Goal: Transaction & Acquisition: Purchase product/service

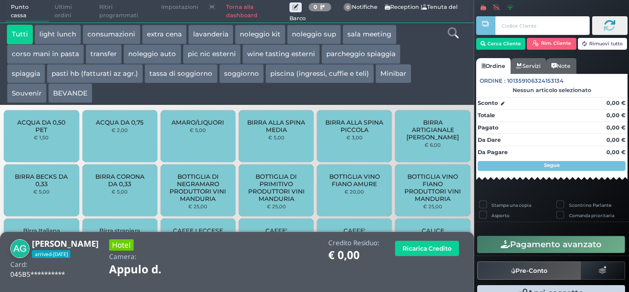
click at [172, 39] on button "extra cena" at bounding box center [164, 35] width 45 height 20
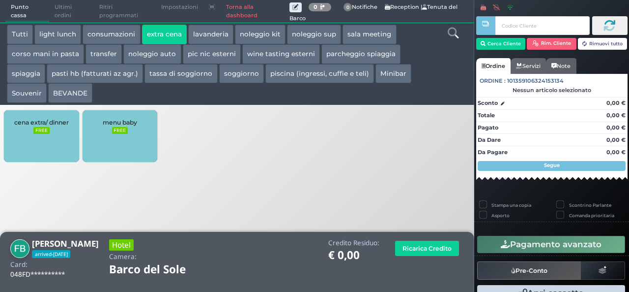
click at [35, 128] on small "FREE" at bounding box center [41, 130] width 16 height 7
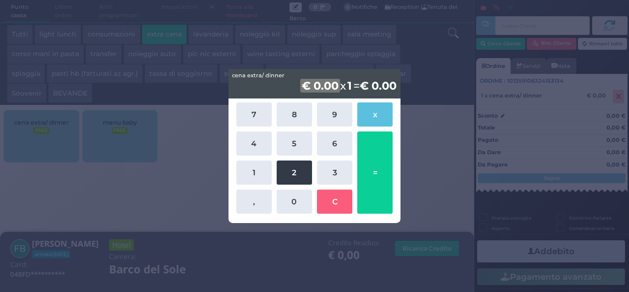
click at [295, 176] on button "2" at bounding box center [294, 172] width 35 height 24
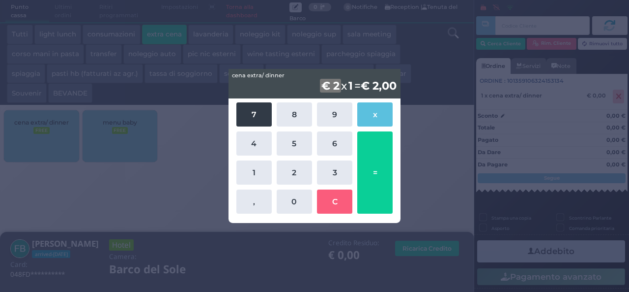
click at [248, 117] on button "7" at bounding box center [253, 114] width 35 height 24
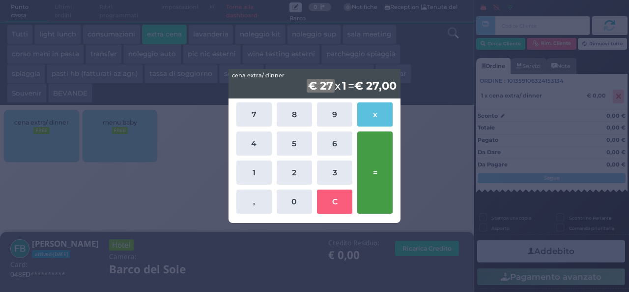
click at [367, 169] on button "=" at bounding box center [374, 172] width 35 height 82
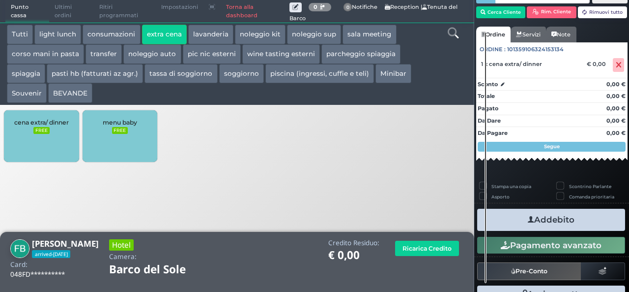
scroll to position [56, 0]
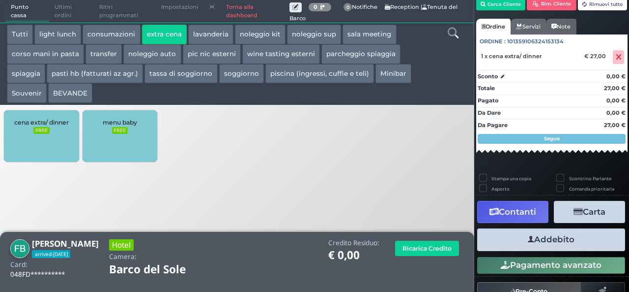
click at [554, 243] on button "Addebito" at bounding box center [551, 239] width 148 height 22
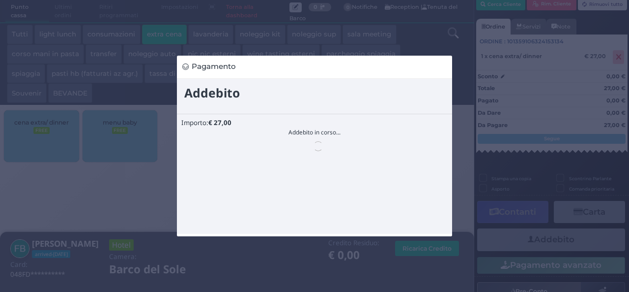
scroll to position [0, 0]
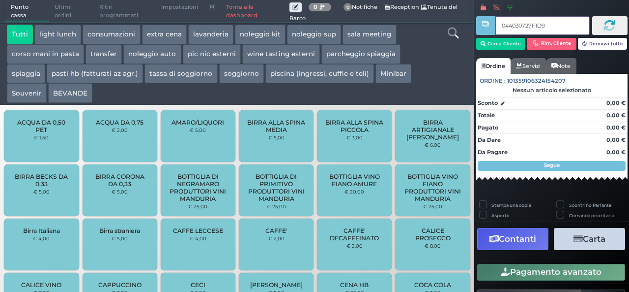
type input "044030727F1D95"
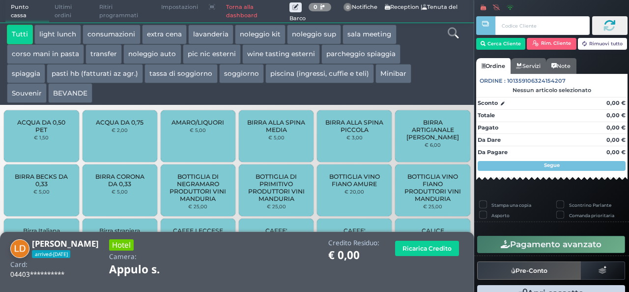
click at [159, 41] on button "extra cena" at bounding box center [164, 35] width 45 height 20
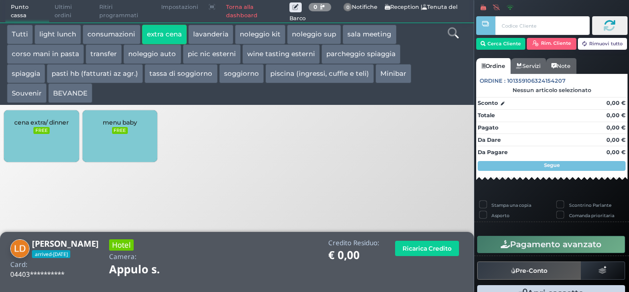
click at [27, 133] on div "cena extra/ dinner FREE" at bounding box center [41, 136] width 75 height 52
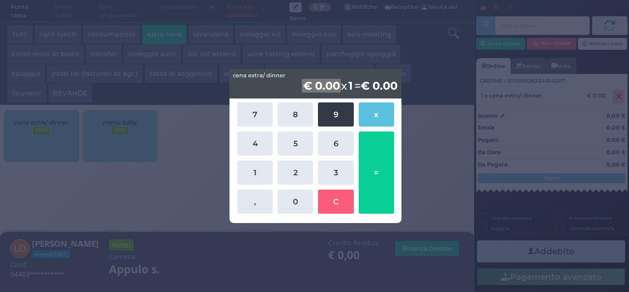
click at [334, 126] on button "9" at bounding box center [335, 114] width 35 height 24
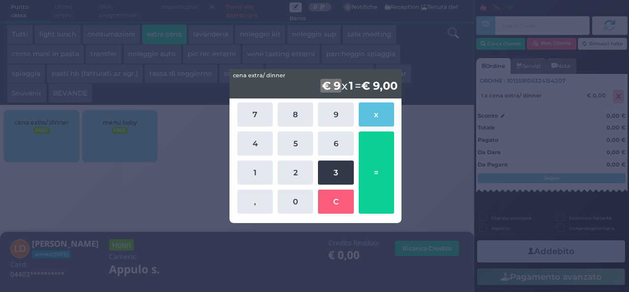
click at [340, 168] on button "3" at bounding box center [335, 172] width 35 height 24
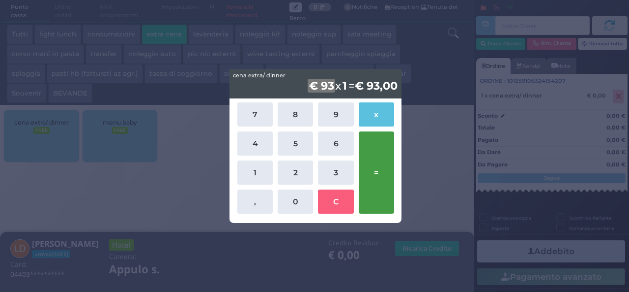
click at [374, 170] on button "=" at bounding box center [376, 172] width 35 height 82
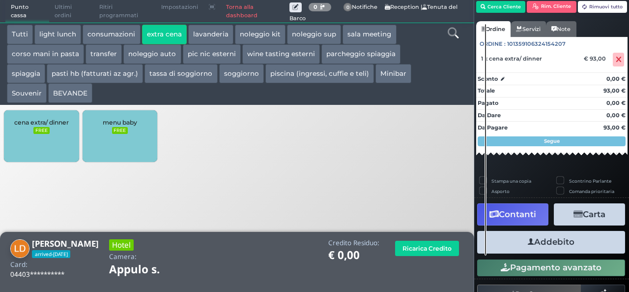
scroll to position [56, 0]
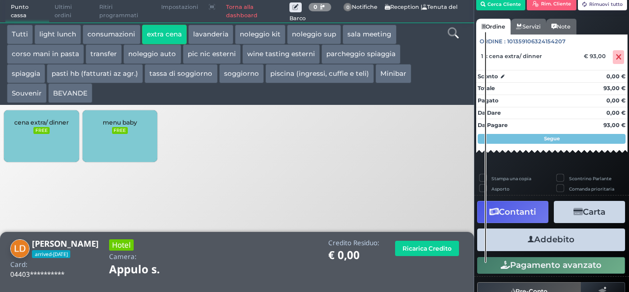
click at [562, 241] on button "Addebito" at bounding box center [551, 239] width 148 height 22
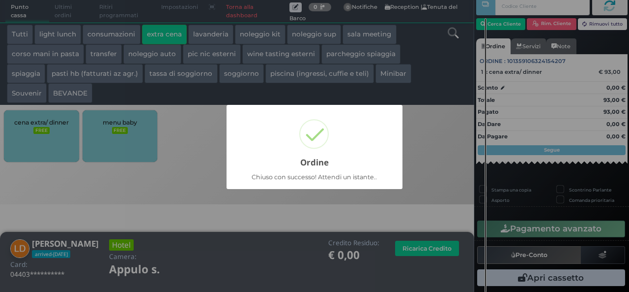
scroll to position [28, 0]
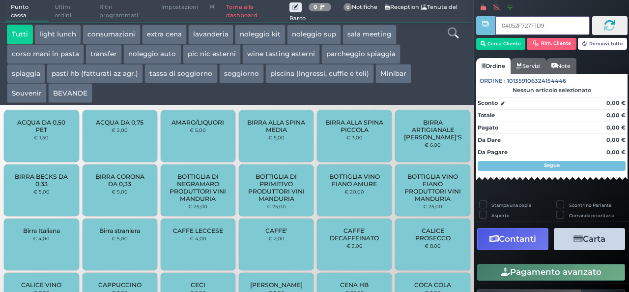
type input "04052F727F1D91"
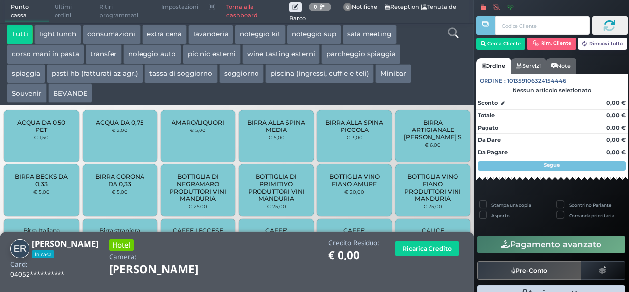
click at [154, 35] on button "extra cena" at bounding box center [164, 35] width 45 height 20
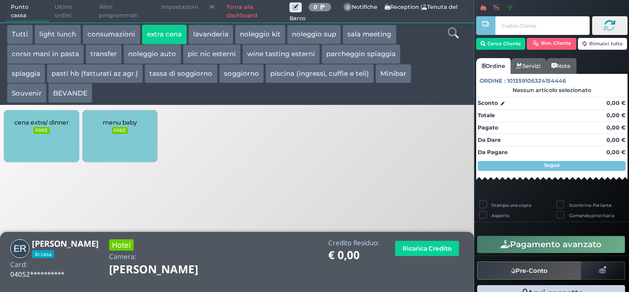
click at [59, 123] on span "cena extra/ dinner" at bounding box center [41, 121] width 55 height 7
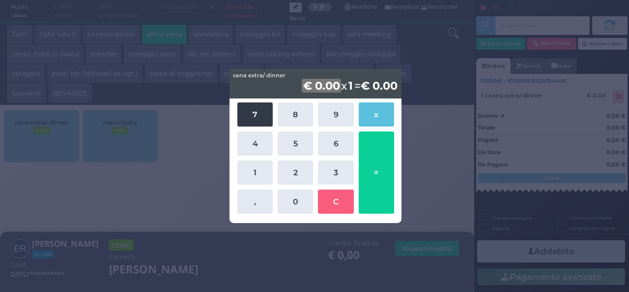
click at [261, 115] on button "7" at bounding box center [254, 114] width 35 height 24
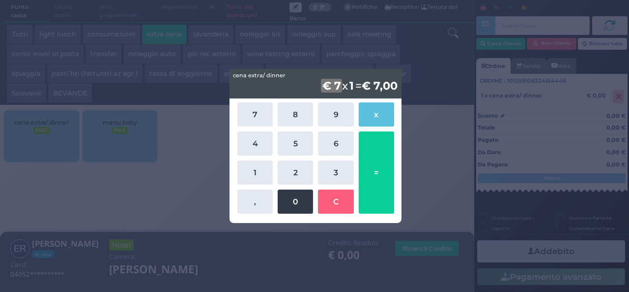
click at [303, 196] on button "0" at bounding box center [295, 201] width 35 height 24
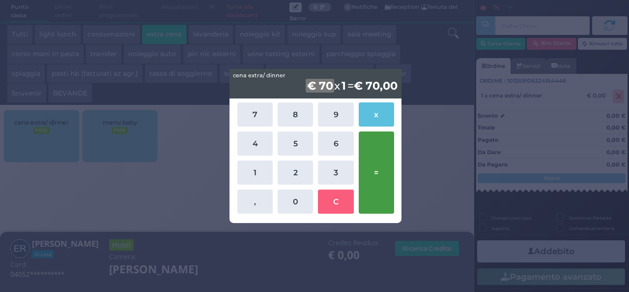
click at [371, 157] on button "=" at bounding box center [376, 172] width 35 height 82
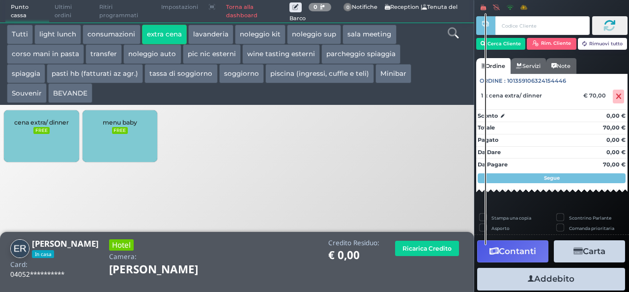
scroll to position [56, 0]
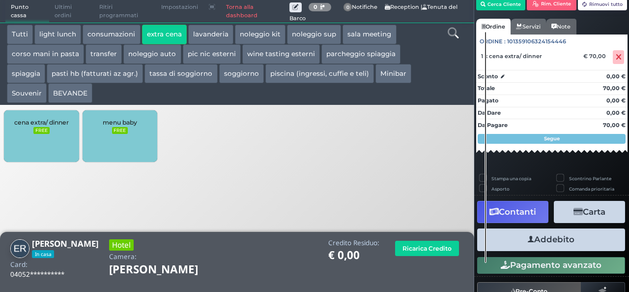
click at [528, 235] on icon "button" at bounding box center [531, 239] width 6 height 10
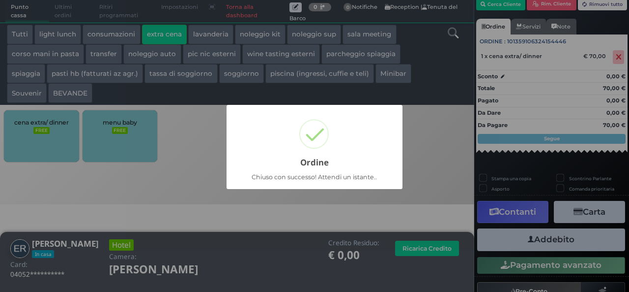
scroll to position [28, 0]
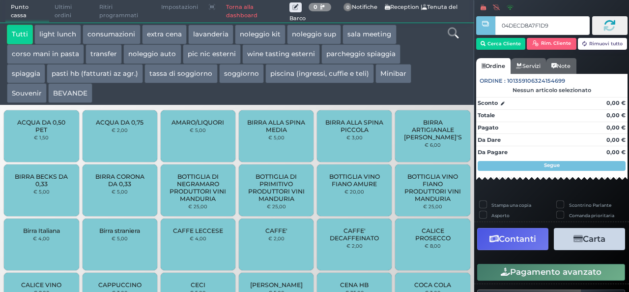
type input "04DECD8A7F1D90"
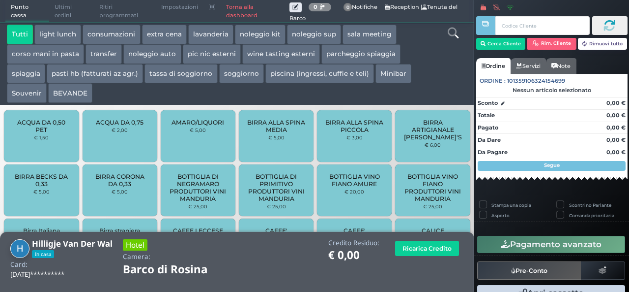
click at [166, 28] on button "extra cena" at bounding box center [164, 35] width 45 height 20
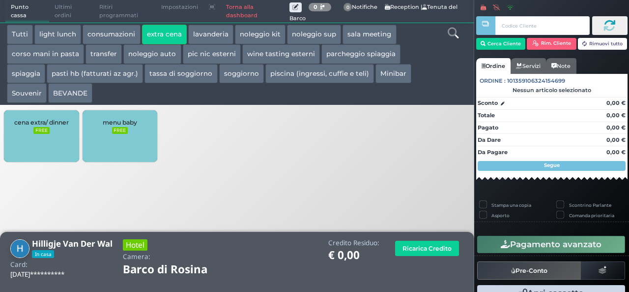
click at [62, 135] on div "cena extra/ dinner FREE" at bounding box center [41, 136] width 75 height 52
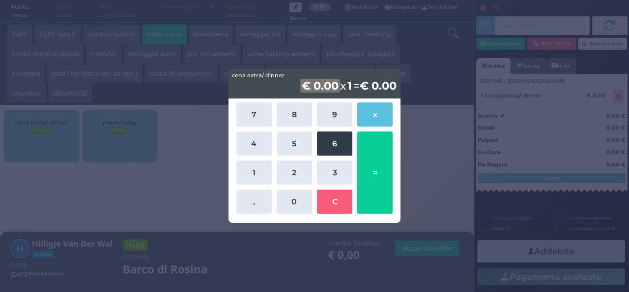
click at [350, 145] on button "6" at bounding box center [334, 143] width 35 height 24
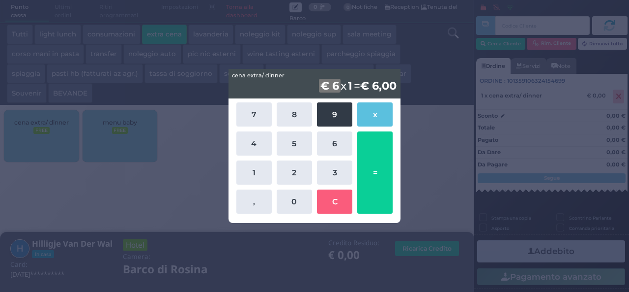
click at [347, 121] on button "9" at bounding box center [334, 114] width 35 height 24
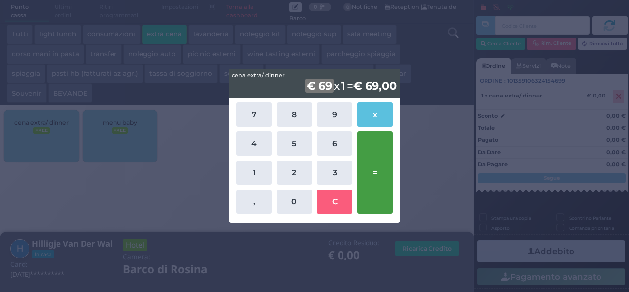
click at [380, 180] on button "=" at bounding box center [374, 172] width 35 height 82
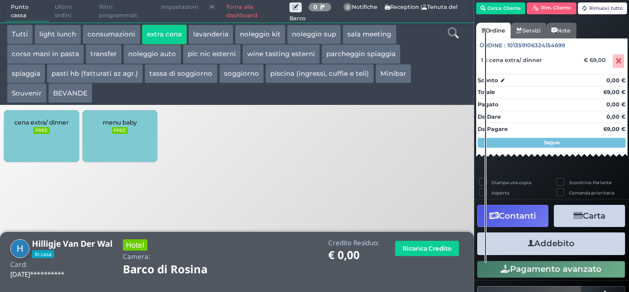
scroll to position [56, 0]
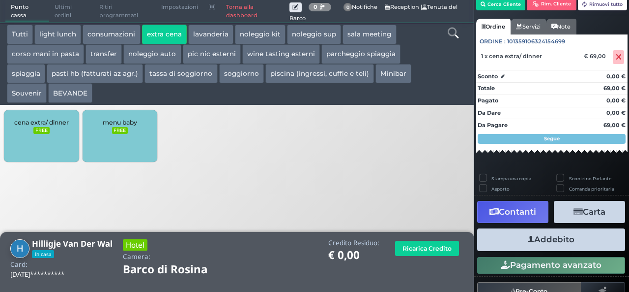
click at [544, 238] on button "Addebito" at bounding box center [551, 239] width 148 height 22
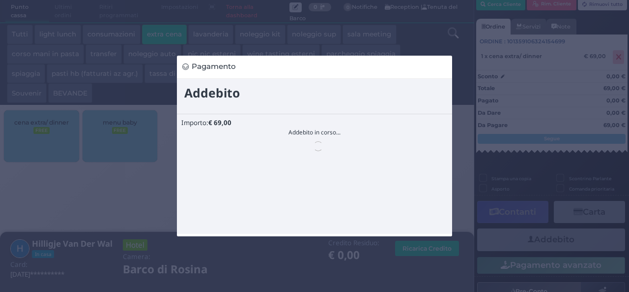
scroll to position [0, 0]
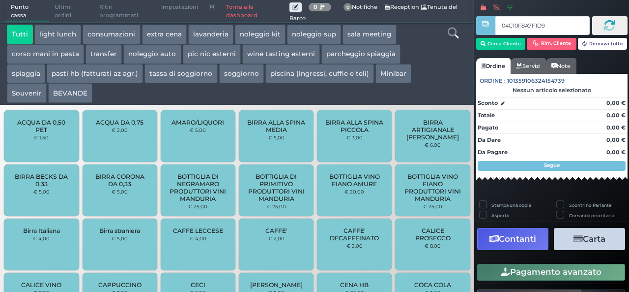
type input "04C10F8A7F1D90"
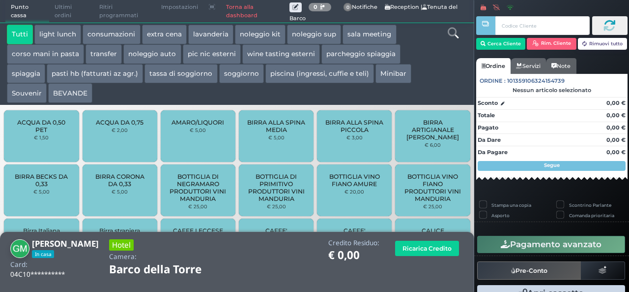
click at [163, 28] on button "extra cena" at bounding box center [164, 35] width 45 height 20
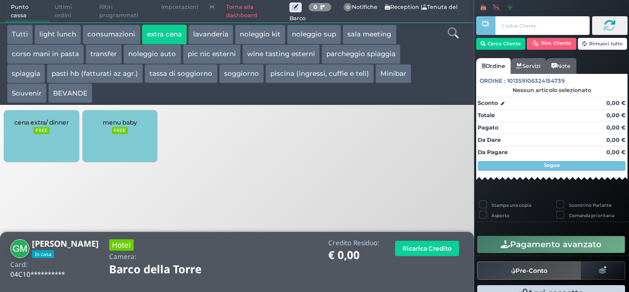
click at [32, 126] on div "cena extra/ dinner FREE" at bounding box center [41, 136] width 75 height 52
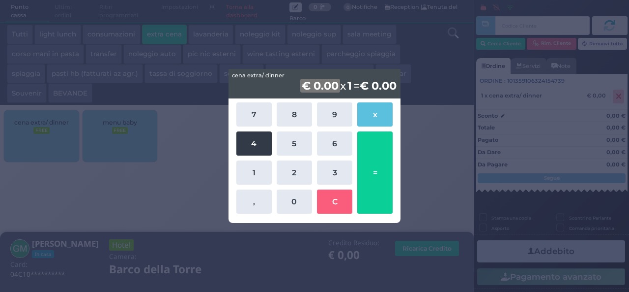
click at [264, 145] on button "4" at bounding box center [253, 143] width 35 height 24
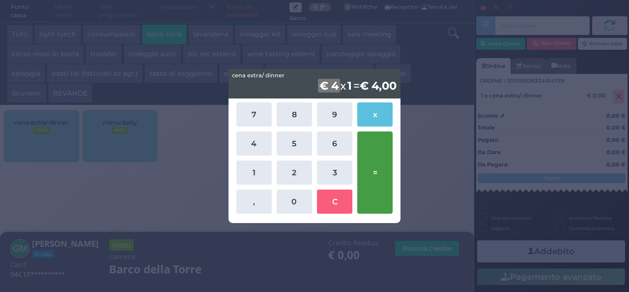
click at [379, 153] on button "=" at bounding box center [374, 172] width 35 height 82
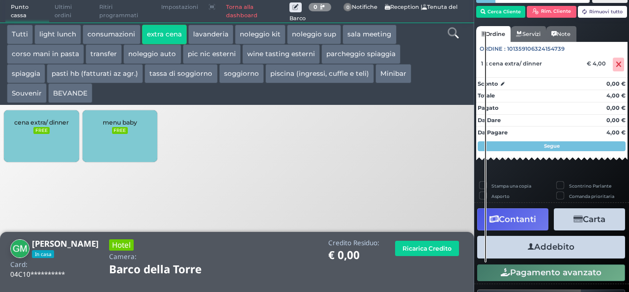
scroll to position [56, 0]
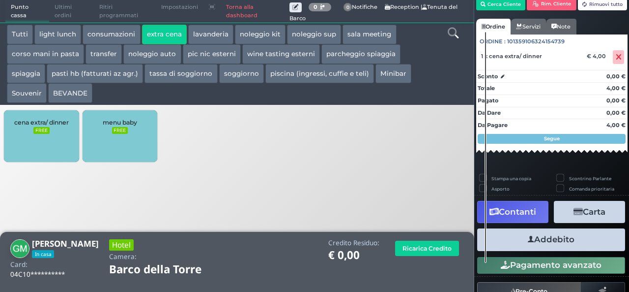
click at [554, 235] on button "Addebito" at bounding box center [551, 239] width 148 height 22
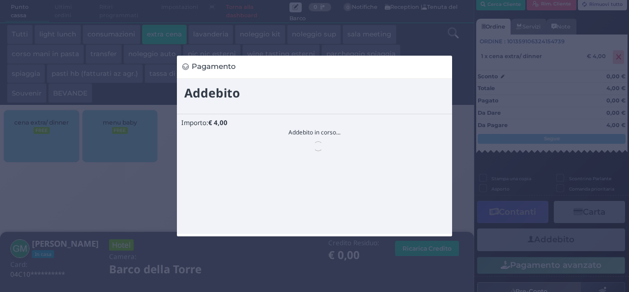
scroll to position [0, 0]
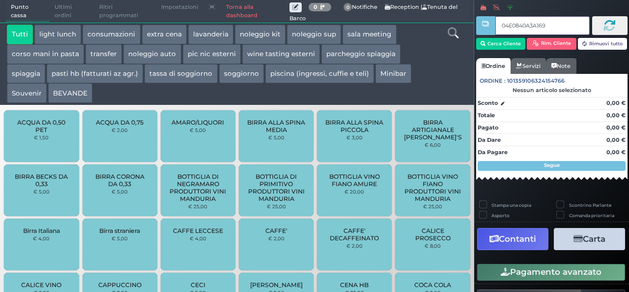
type input "04E0840A3A1694"
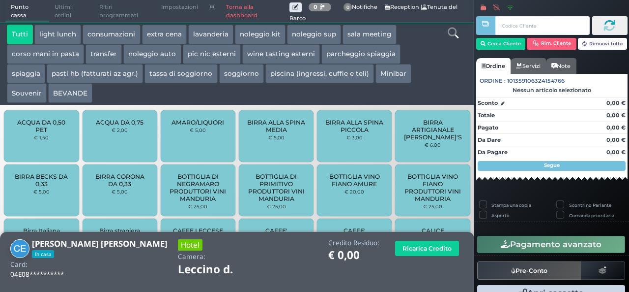
click at [154, 38] on button "extra cena" at bounding box center [164, 35] width 45 height 20
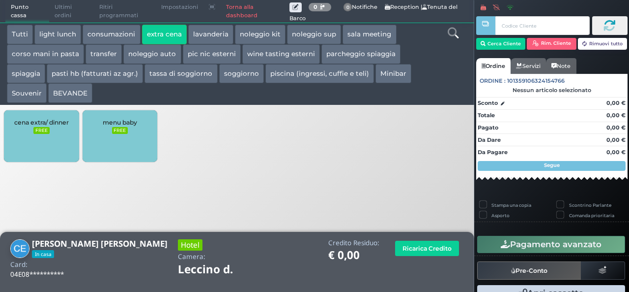
click at [37, 122] on span "cena extra/ dinner" at bounding box center [41, 121] width 55 height 7
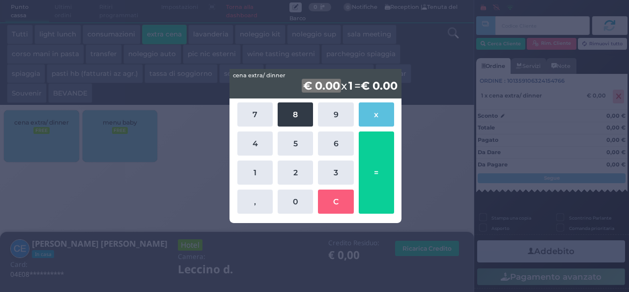
click at [295, 118] on button "8" at bounding box center [295, 114] width 35 height 24
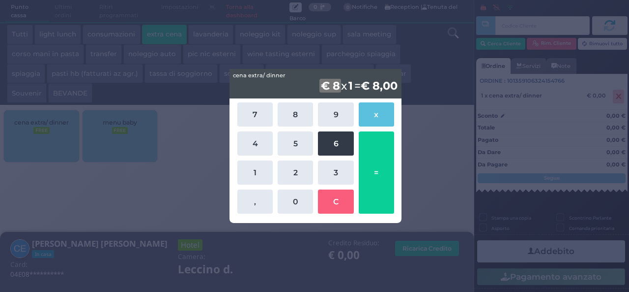
click at [332, 141] on button "6" at bounding box center [335, 143] width 35 height 24
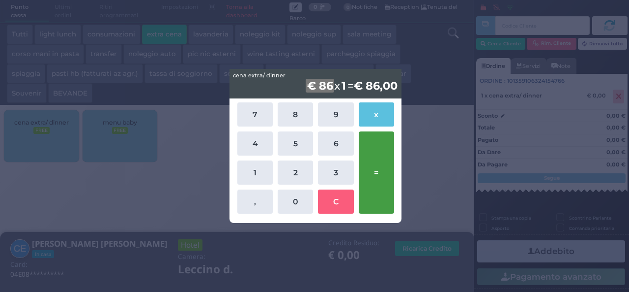
click at [379, 163] on button "=" at bounding box center [376, 172] width 35 height 82
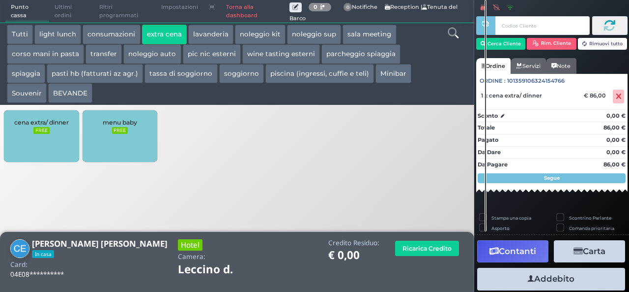
scroll to position [27, 0]
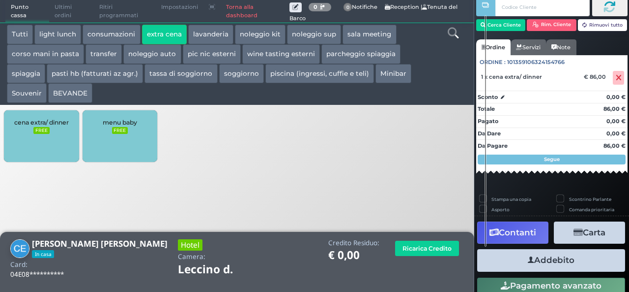
click at [561, 261] on button "Addebito" at bounding box center [551, 260] width 148 height 22
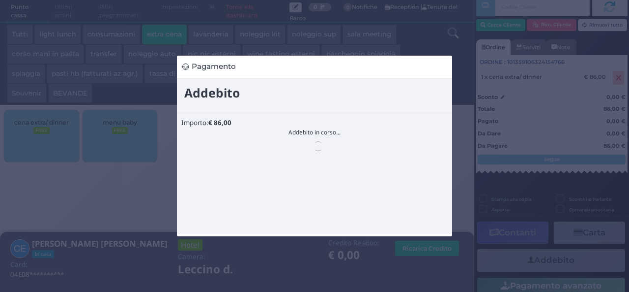
scroll to position [0, 0]
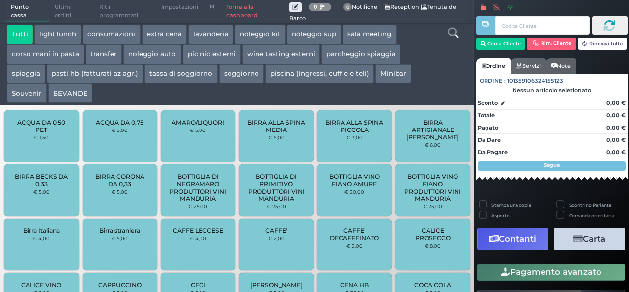
click at [161, 30] on button "extra cena" at bounding box center [164, 35] width 45 height 20
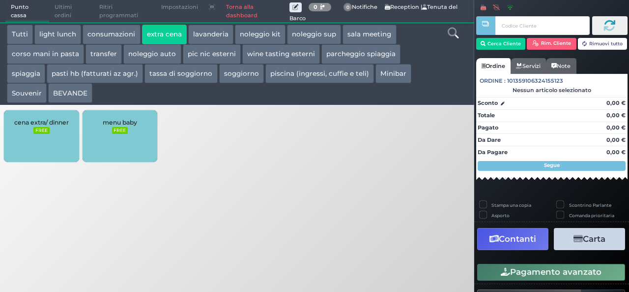
click at [42, 126] on div "cena extra/ dinner FREE" at bounding box center [41, 136] width 75 height 52
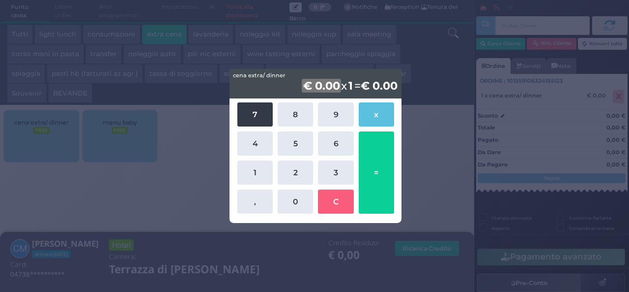
click at [252, 111] on button "7" at bounding box center [254, 114] width 35 height 24
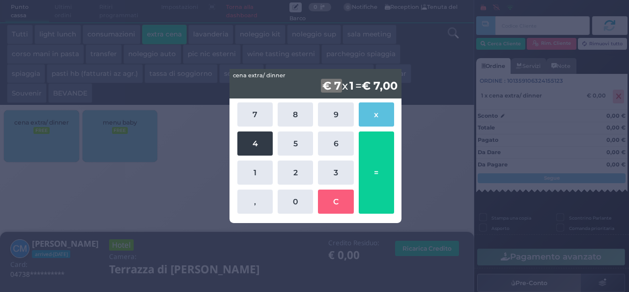
click at [256, 143] on button "4" at bounding box center [254, 143] width 35 height 24
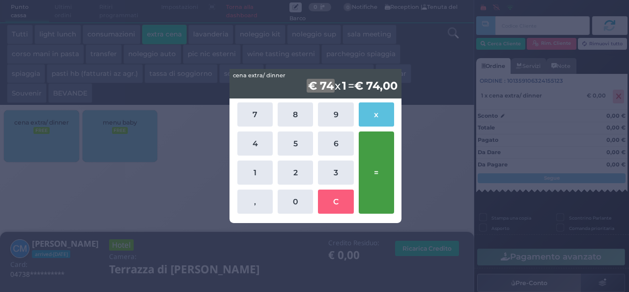
click at [380, 177] on button "=" at bounding box center [376, 172] width 35 height 82
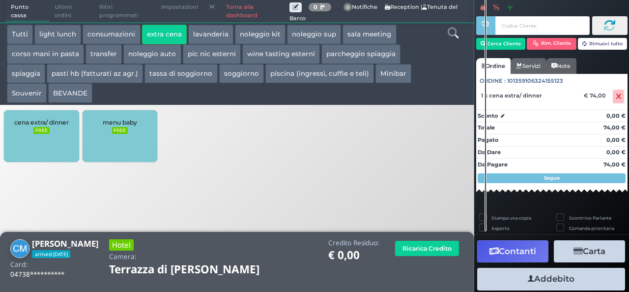
click at [570, 278] on button "Addebito" at bounding box center [551, 278] width 148 height 22
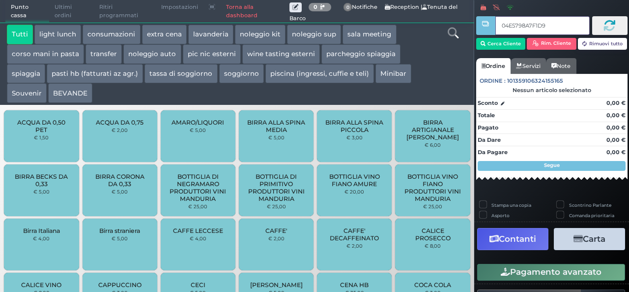
type input "04E5798A7F1D90"
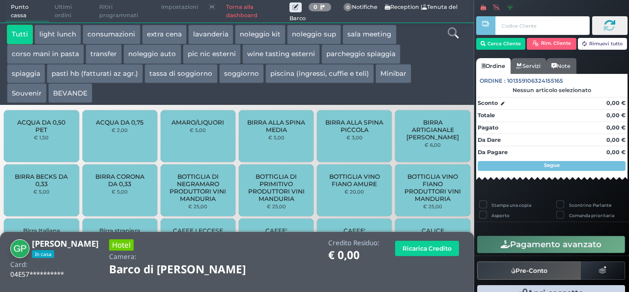
click at [148, 33] on button "extra cena" at bounding box center [164, 35] width 45 height 20
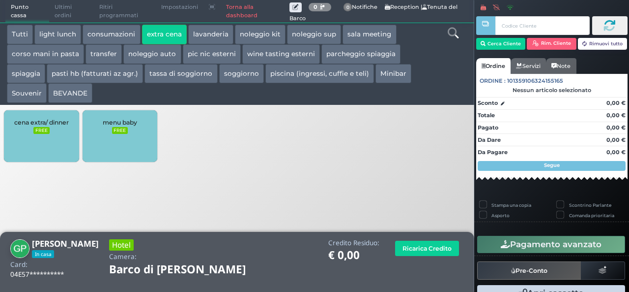
click at [45, 130] on small "FREE" at bounding box center [41, 130] width 16 height 7
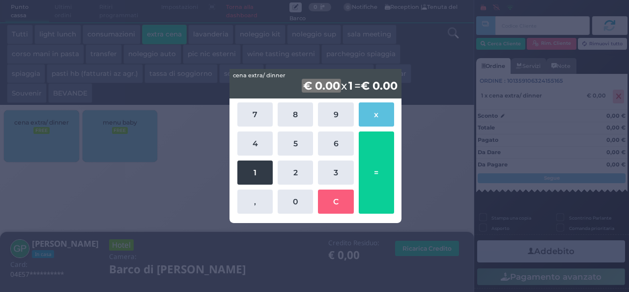
click at [240, 164] on button "1" at bounding box center [254, 172] width 35 height 24
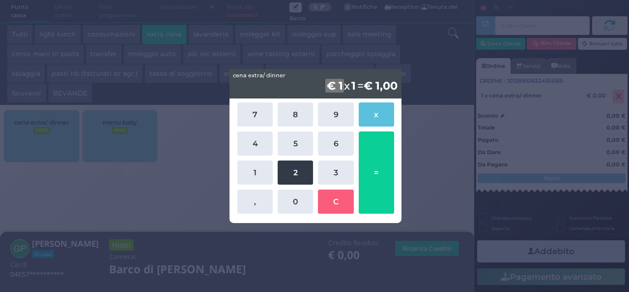
click at [286, 174] on button "2" at bounding box center [295, 172] width 35 height 24
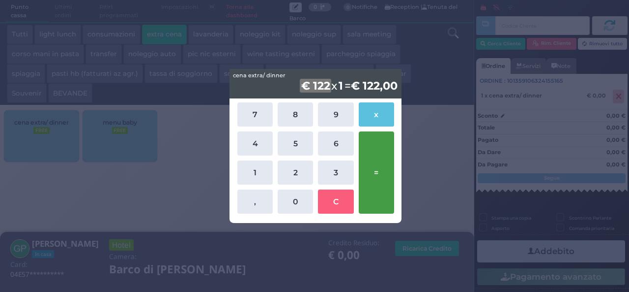
click at [369, 157] on button "=" at bounding box center [376, 172] width 35 height 82
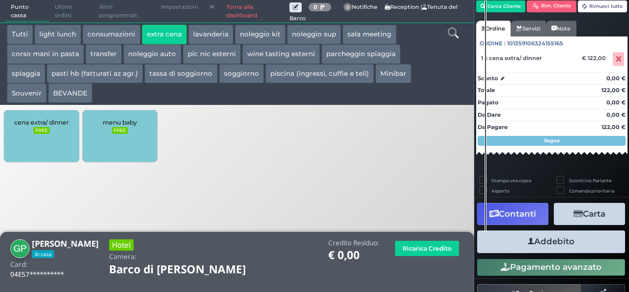
scroll to position [56, 0]
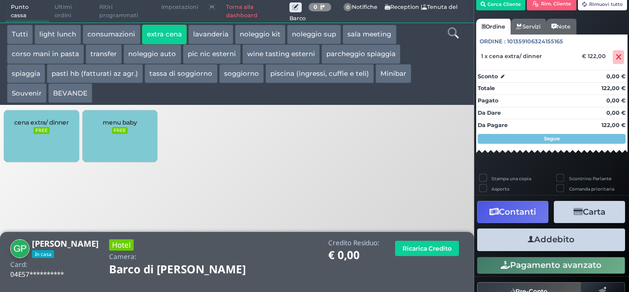
click at [551, 247] on button "Addebito" at bounding box center [551, 239] width 148 height 22
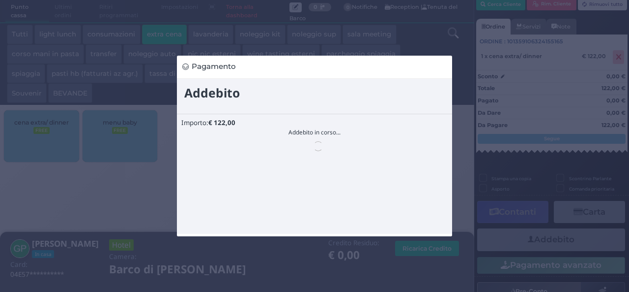
scroll to position [0, 0]
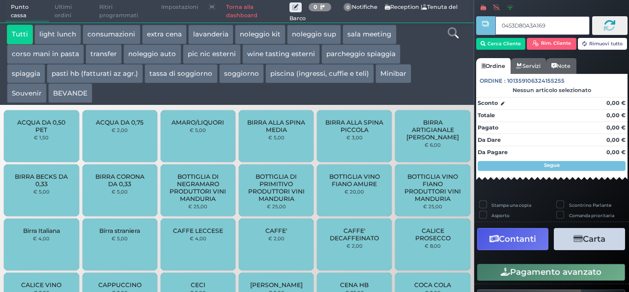
type input "0453D80A3A1690"
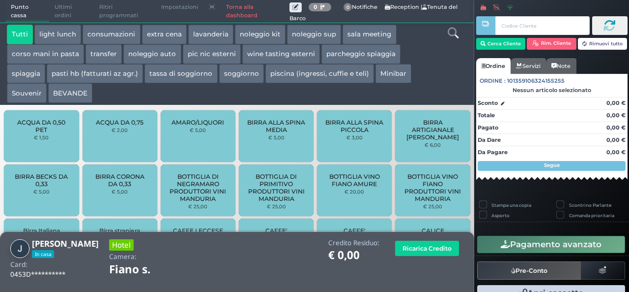
click at [154, 31] on button "extra cena" at bounding box center [164, 35] width 45 height 20
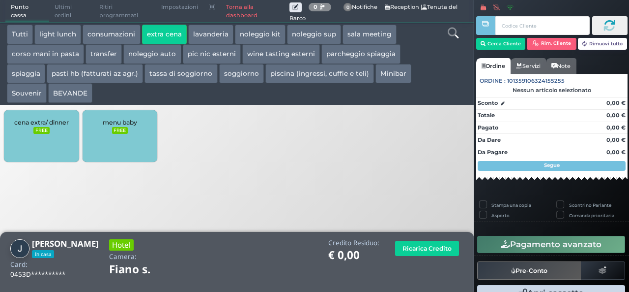
click at [49, 136] on div "cena extra/ dinner FREE" at bounding box center [41, 136] width 75 height 52
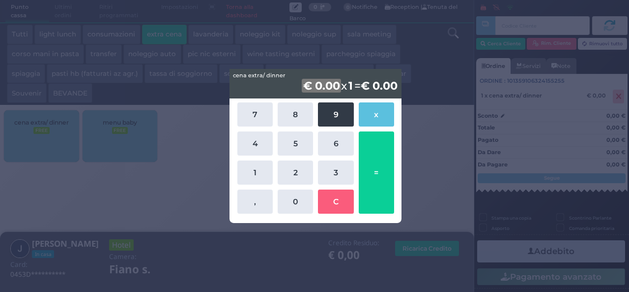
click at [339, 110] on button "9" at bounding box center [335, 114] width 35 height 24
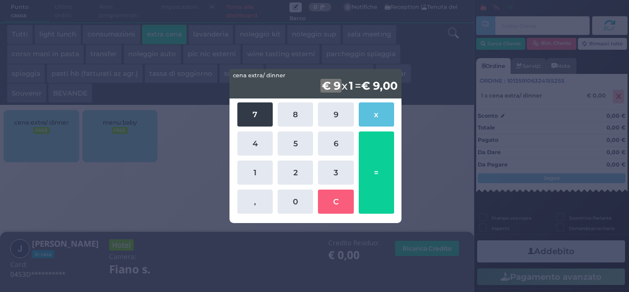
click at [261, 107] on button "7" at bounding box center [254, 114] width 35 height 24
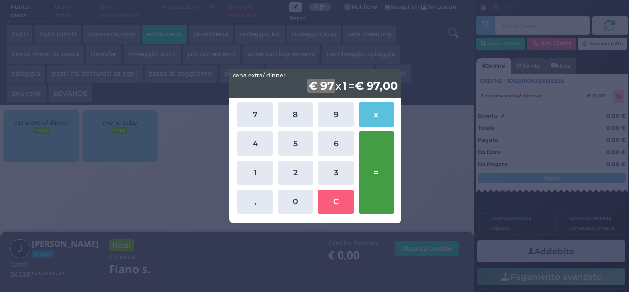
click at [386, 176] on button "=" at bounding box center [376, 172] width 35 height 82
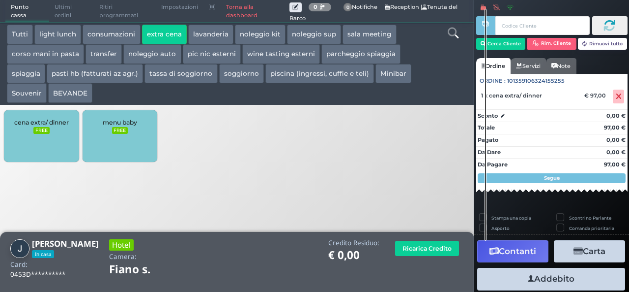
scroll to position [56, 0]
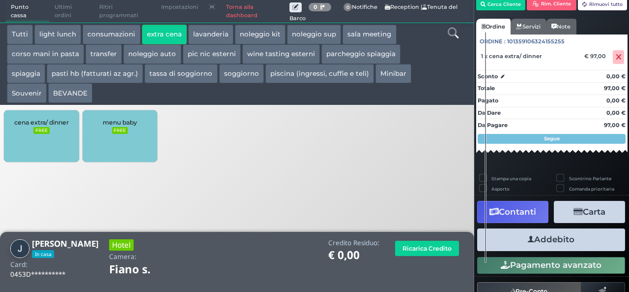
click at [568, 240] on button "Addebito" at bounding box center [551, 239] width 148 height 22
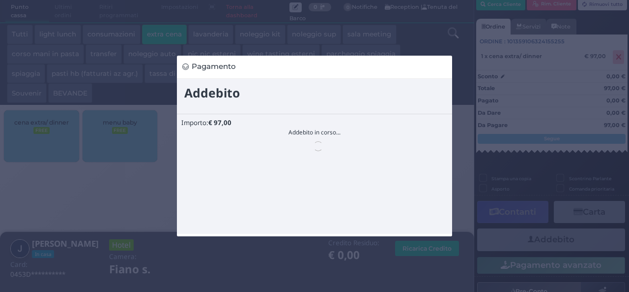
scroll to position [0, 0]
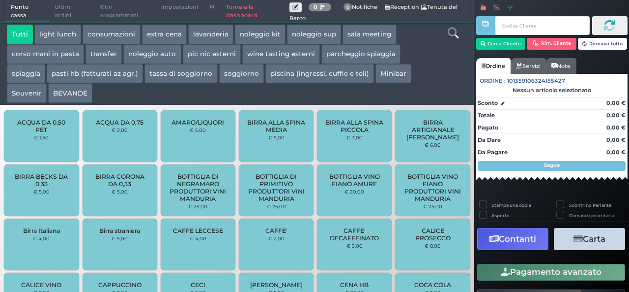
click at [5, 168] on div "BIRRA BECKS DA 0,33 € 5,00" at bounding box center [41, 190] width 75 height 52
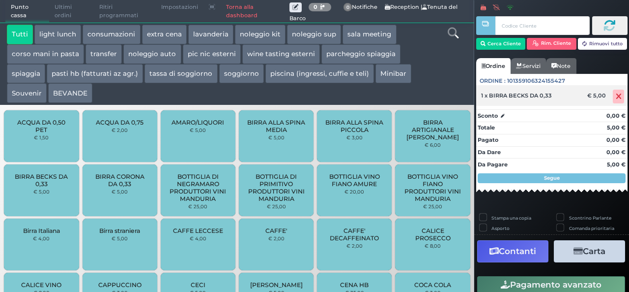
click at [616, 96] on icon at bounding box center [619, 96] width 6 height 0
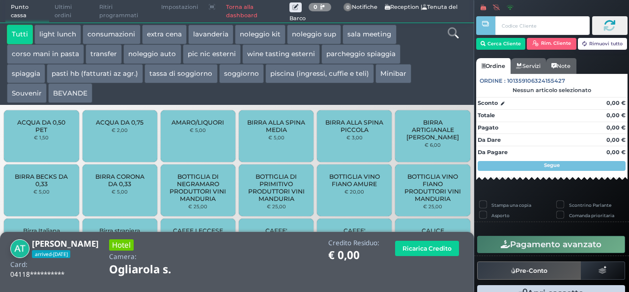
click at [152, 34] on button "extra cena" at bounding box center [164, 35] width 45 height 20
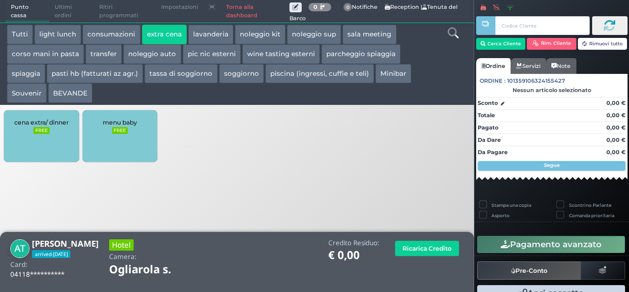
click at [42, 132] on small "FREE" at bounding box center [41, 130] width 16 height 7
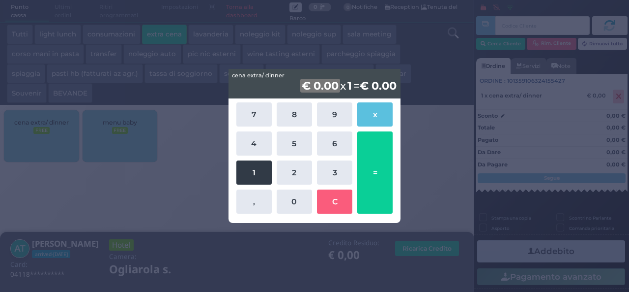
click at [261, 169] on button "1" at bounding box center [253, 172] width 35 height 24
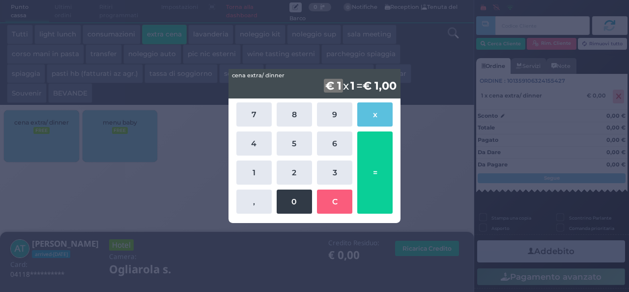
click at [284, 196] on button "0" at bounding box center [294, 201] width 35 height 24
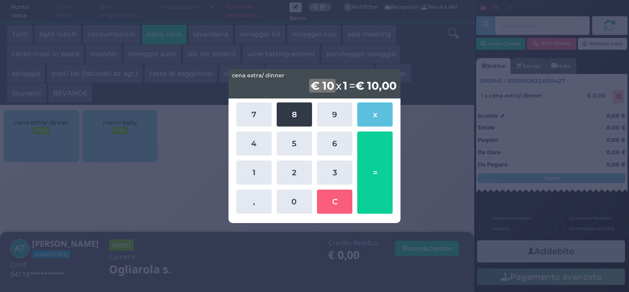
click at [293, 110] on button "8" at bounding box center [294, 114] width 35 height 24
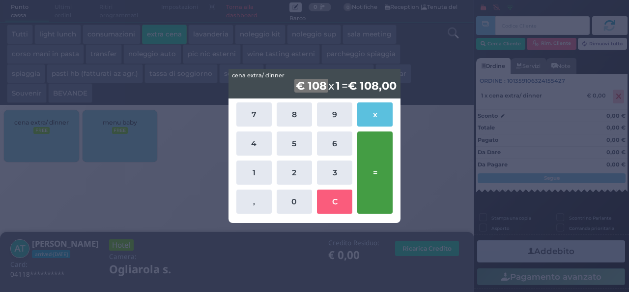
click at [374, 175] on button "=" at bounding box center [374, 172] width 35 height 82
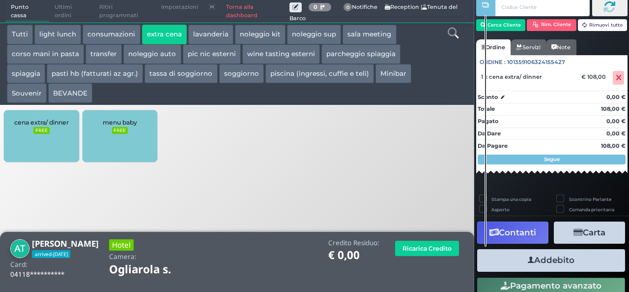
scroll to position [56, 0]
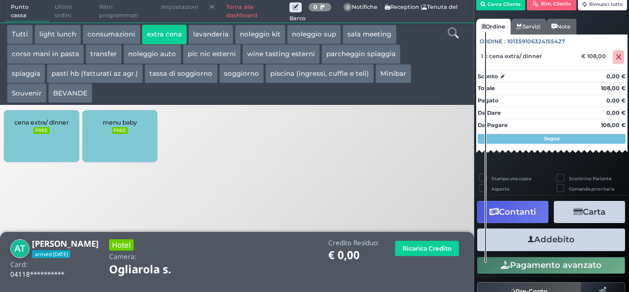
click at [571, 240] on button "Addebito" at bounding box center [551, 239] width 148 height 22
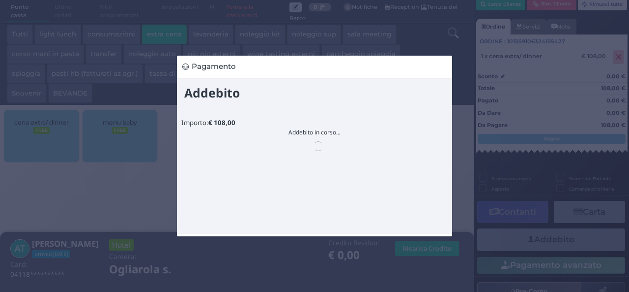
scroll to position [0, 0]
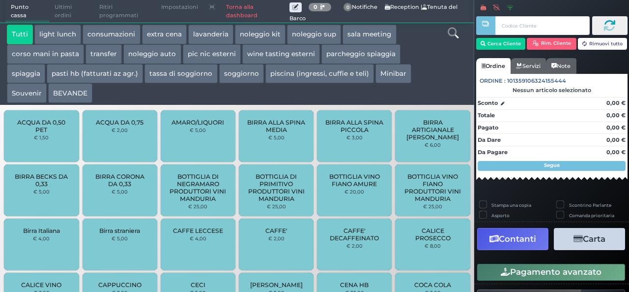
click at [574, 240] on icon "button" at bounding box center [578, 239] width 9 height 8
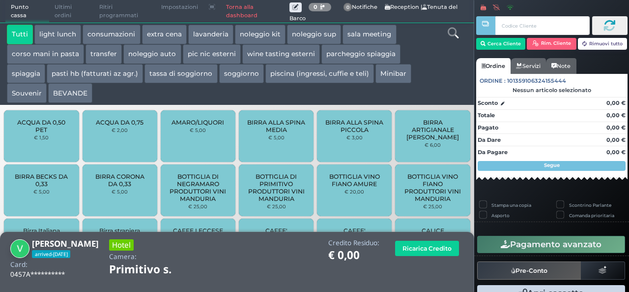
click at [157, 44] on button "extra cena" at bounding box center [164, 35] width 45 height 20
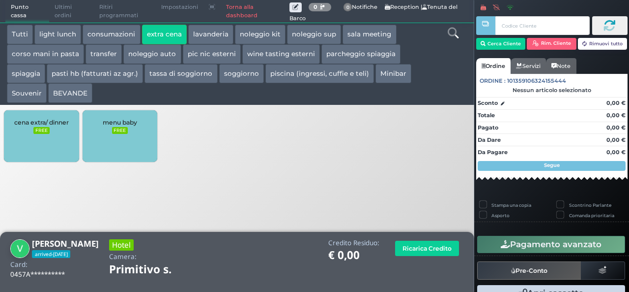
click at [40, 146] on div "cena extra/ dinner FREE" at bounding box center [41, 136] width 75 height 52
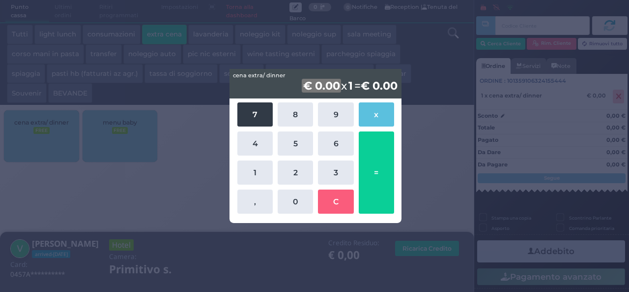
click at [243, 113] on button "7" at bounding box center [254, 114] width 35 height 24
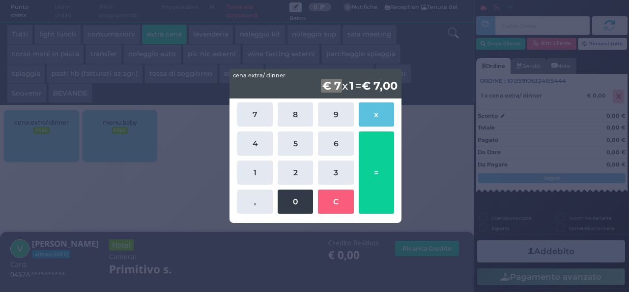
click at [295, 197] on button "0" at bounding box center [295, 201] width 35 height 24
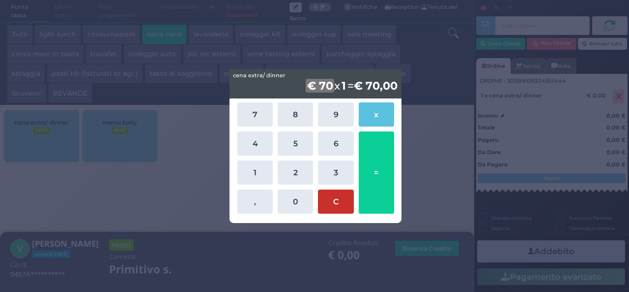
click at [332, 203] on button "C" at bounding box center [335, 201] width 35 height 24
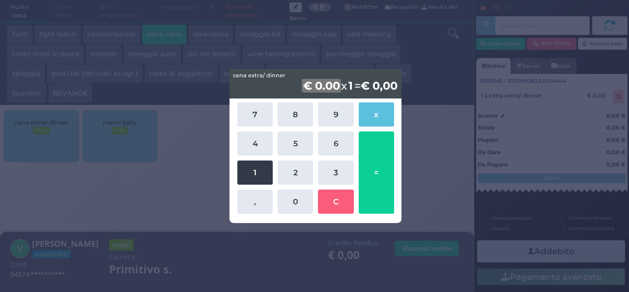
click at [239, 175] on button "1" at bounding box center [254, 172] width 35 height 24
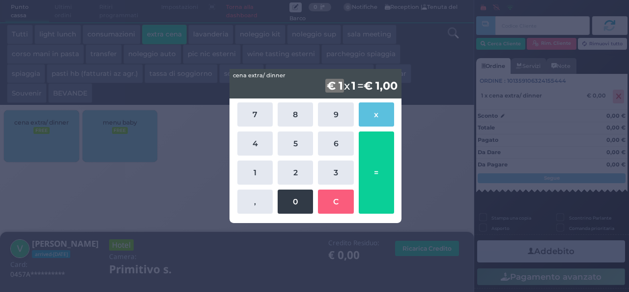
click at [306, 195] on button "0" at bounding box center [295, 201] width 35 height 24
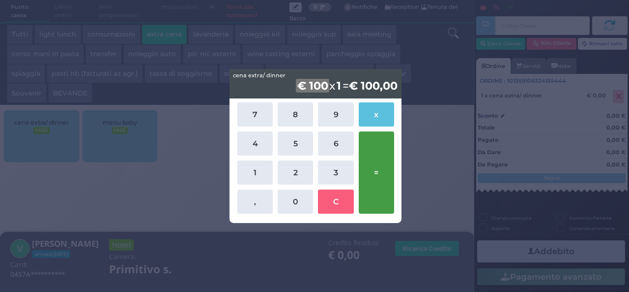
click at [376, 189] on button "=" at bounding box center [376, 172] width 35 height 82
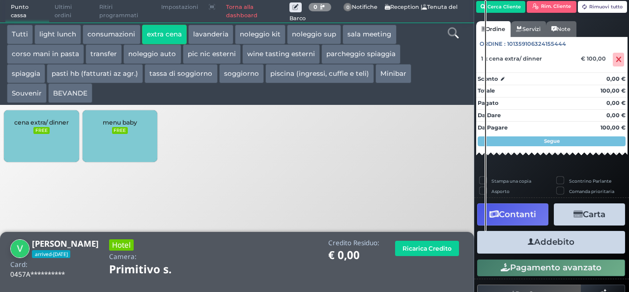
scroll to position [56, 0]
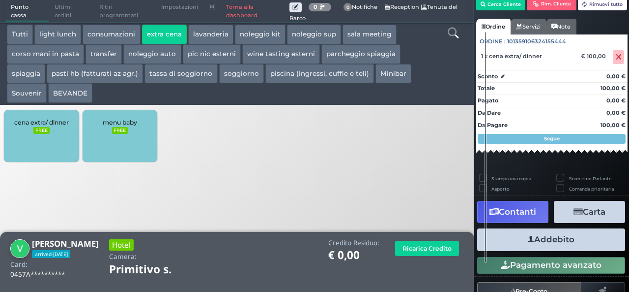
click at [567, 244] on button "Addebito" at bounding box center [551, 239] width 148 height 22
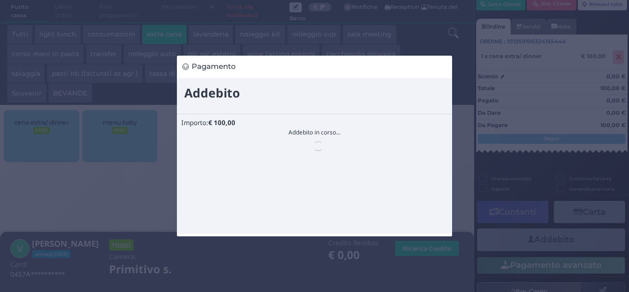
scroll to position [0, 0]
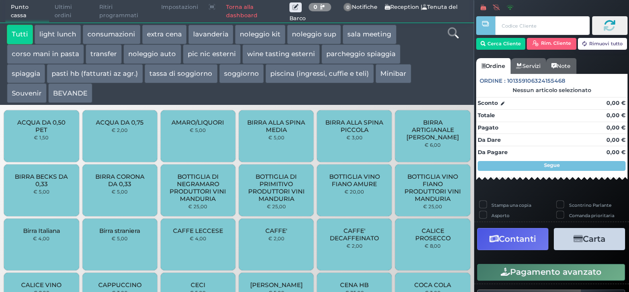
click at [429, 68] on div "Tutti light lunch consumazioni extra cena [GEOGRAPHIC_DATA] noleggio kit nolegg…" at bounding box center [218, 64] width 432 height 78
